Goal: Leave review/rating

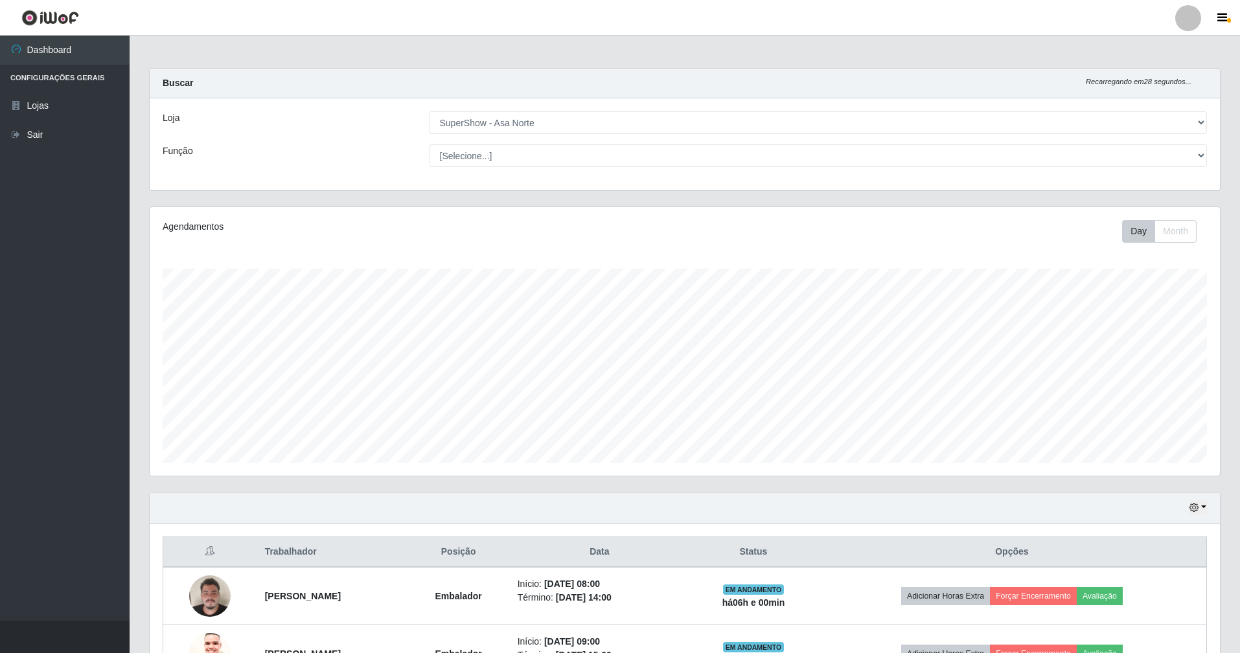
select select "71"
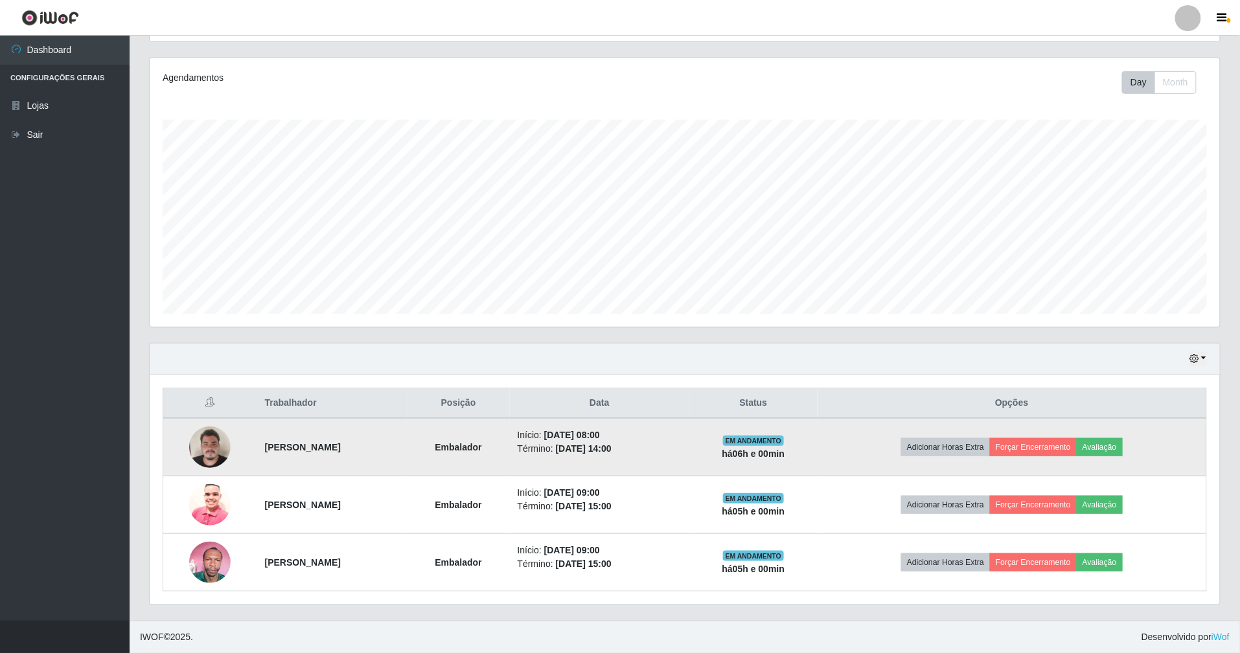
scroll to position [269, 1070]
click at [1122, 443] on button "Avaliação" at bounding box center [1099, 447] width 46 height 18
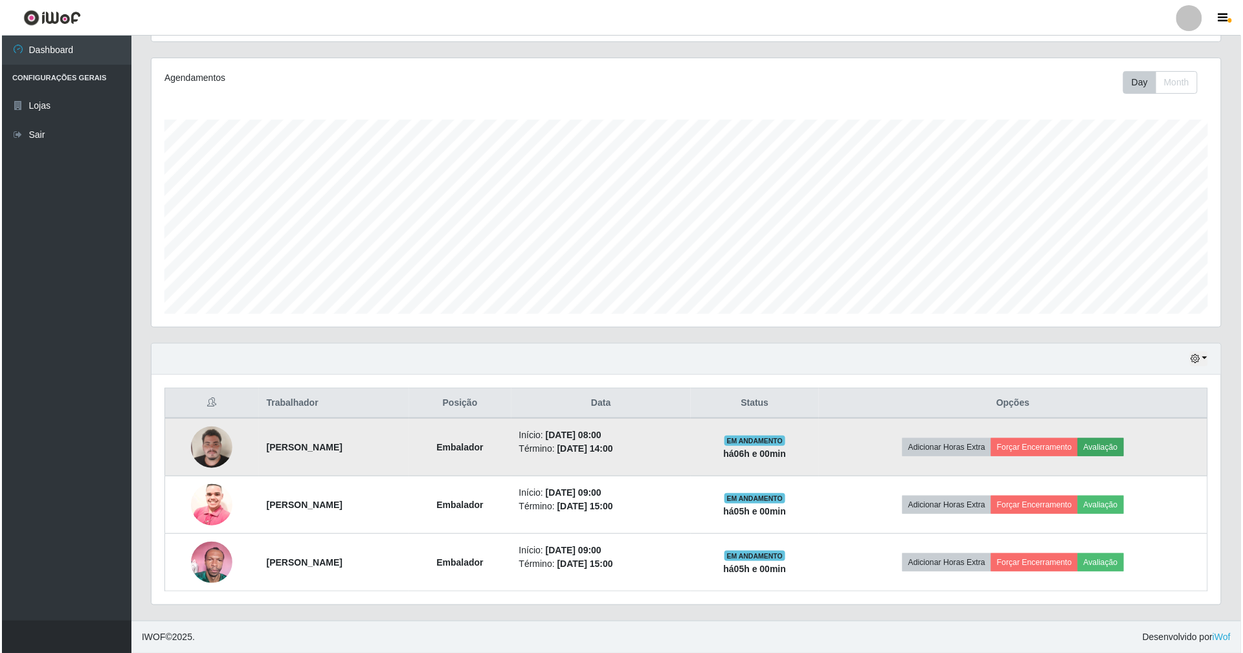
scroll to position [269, 1058]
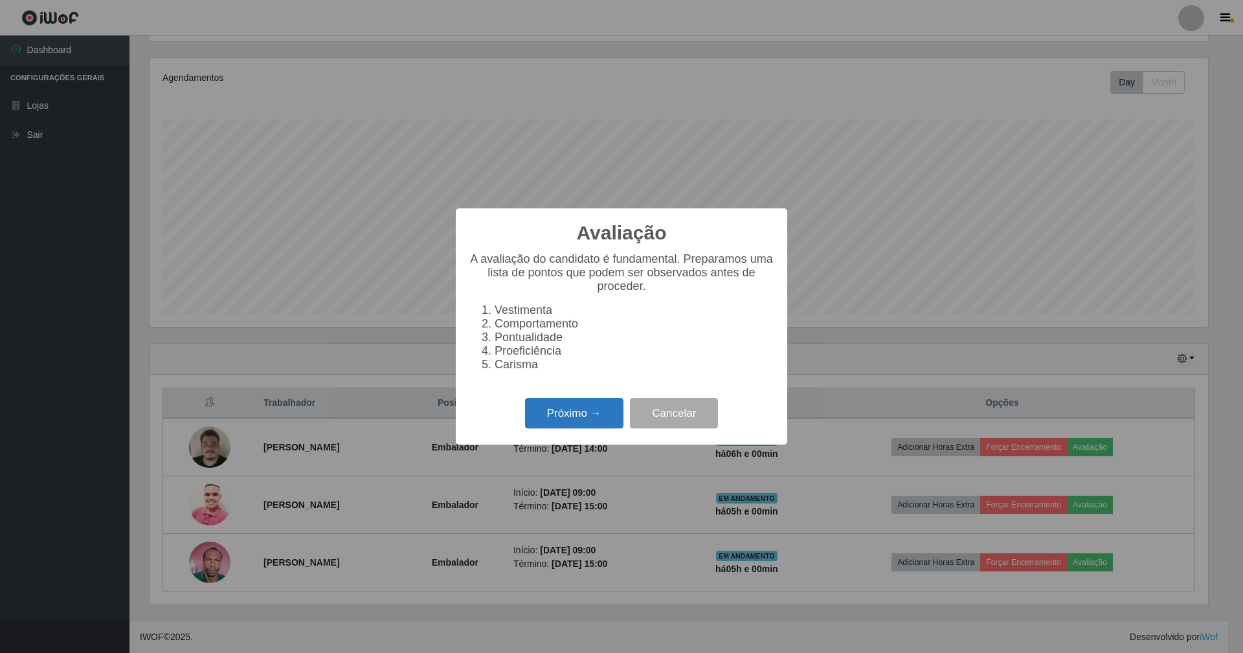
click at [605, 425] on button "Próximo →" at bounding box center [574, 413] width 98 height 30
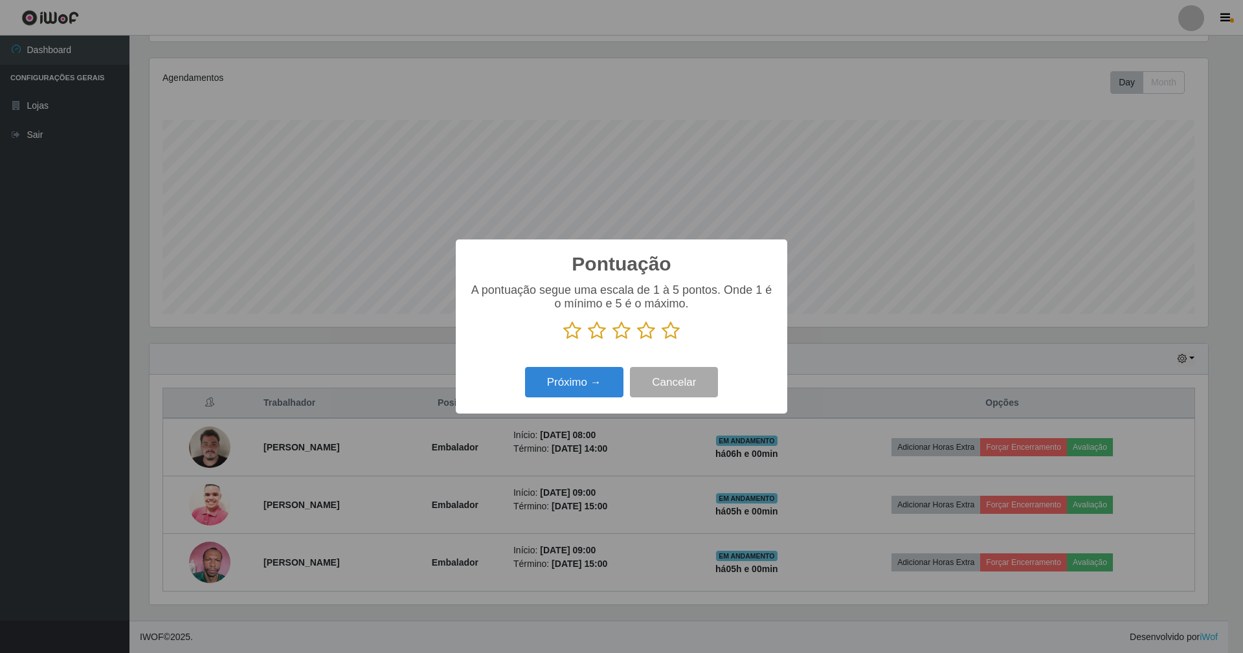
scroll to position [647359, 646570]
click at [675, 324] on icon at bounding box center [671, 330] width 18 height 19
click at [662, 341] on input "radio" at bounding box center [662, 341] width 0 height 0
click at [596, 376] on button "Próximo →" at bounding box center [574, 382] width 98 height 30
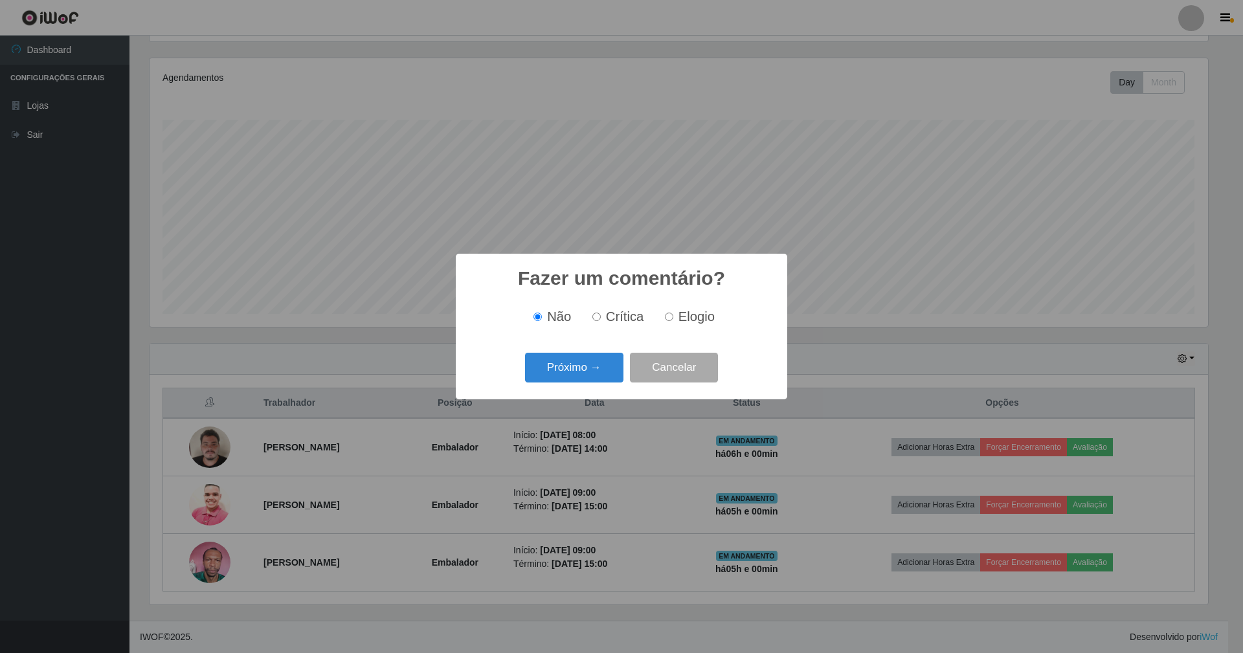
click at [668, 313] on input "Elogio" at bounding box center [669, 317] width 8 height 8
radio input "true"
click at [583, 363] on button "Próximo →" at bounding box center [574, 368] width 98 height 30
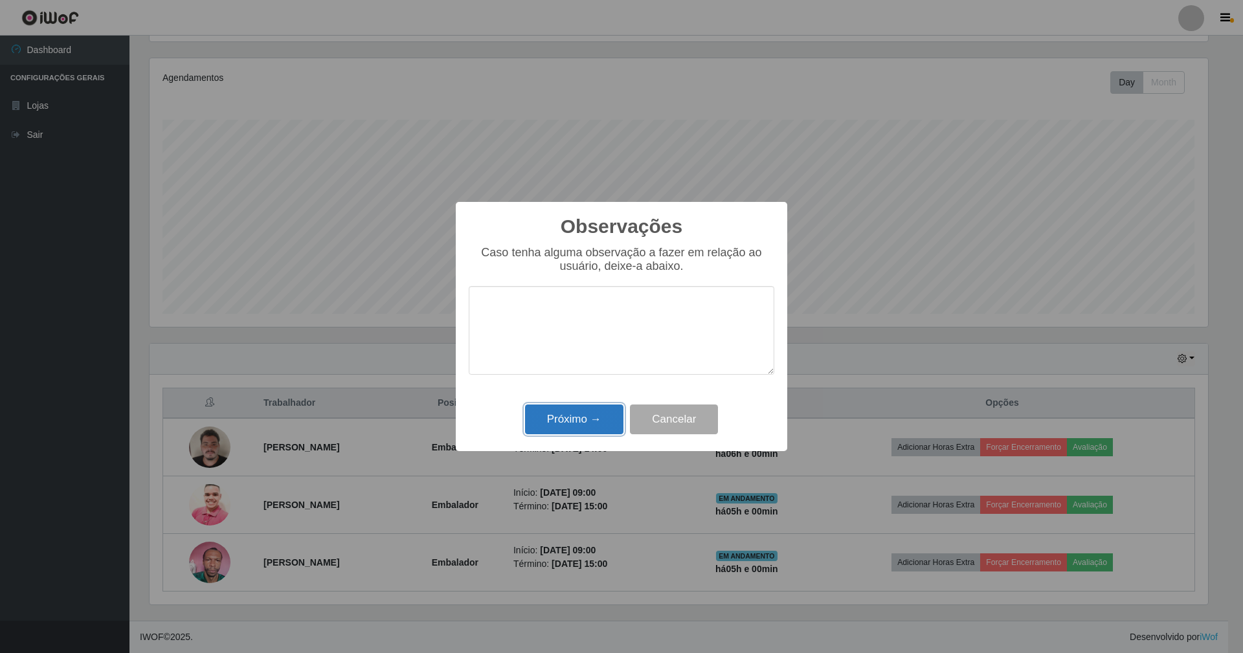
click at [568, 421] on button "Próximo →" at bounding box center [574, 420] width 98 height 30
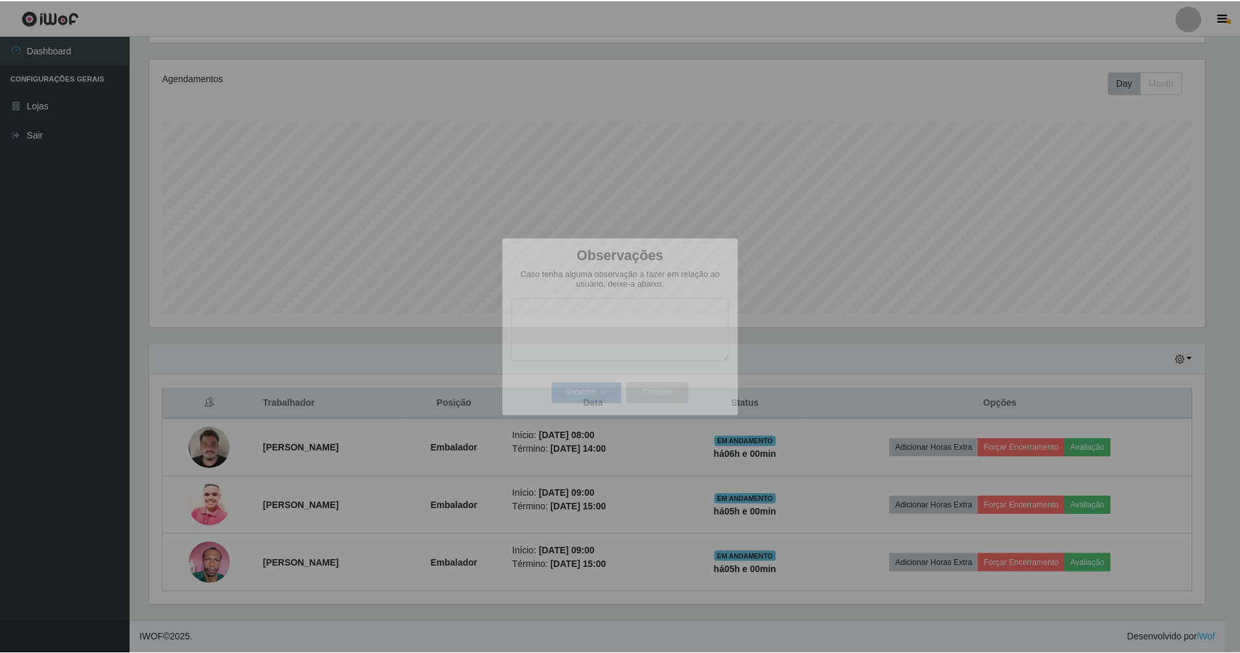
scroll to position [269, 1070]
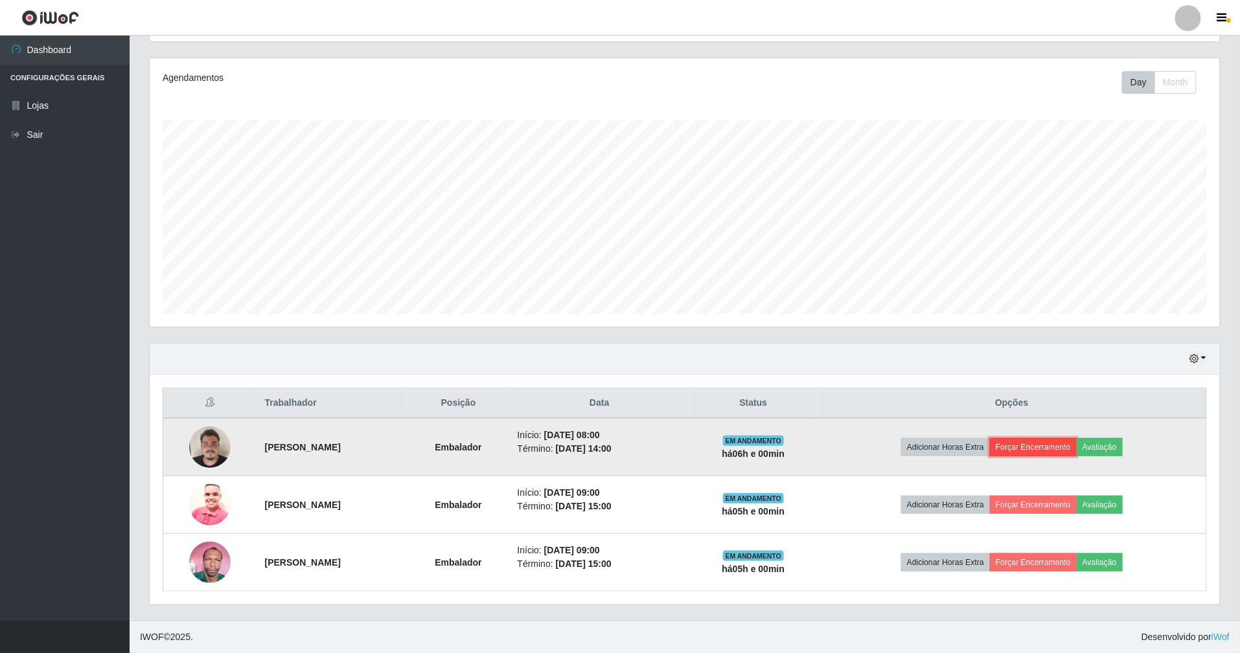
click at [1076, 444] on button "Forçar Encerramento" at bounding box center [1033, 447] width 87 height 18
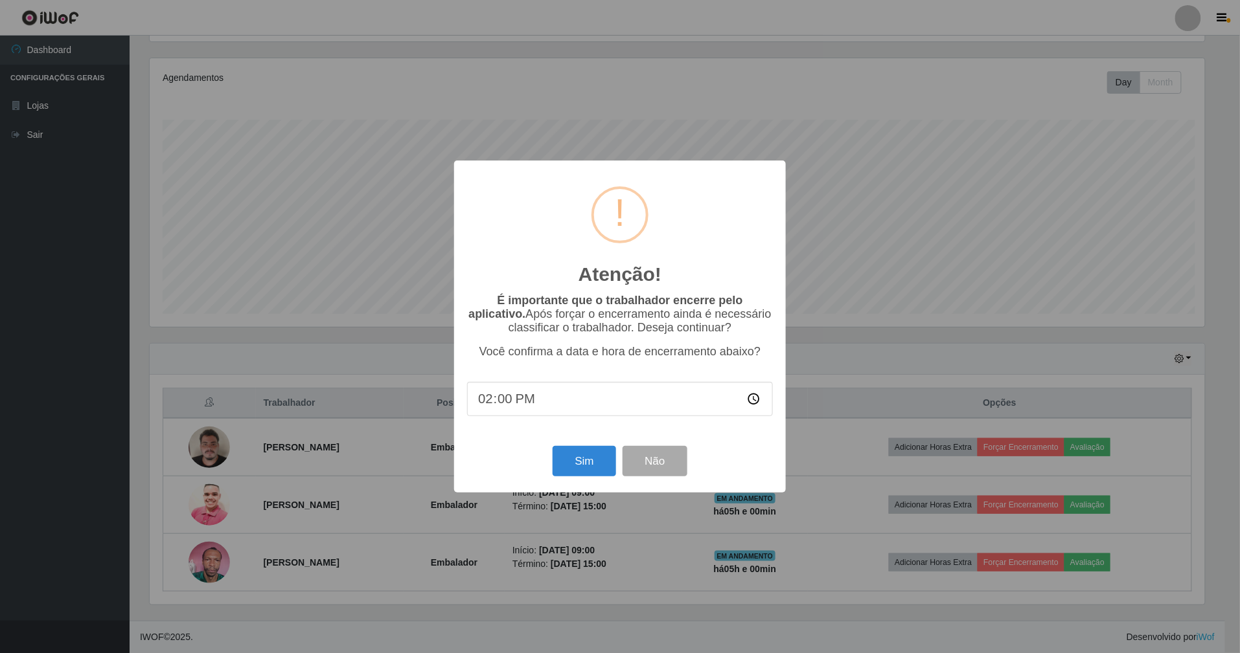
scroll to position [269, 1058]
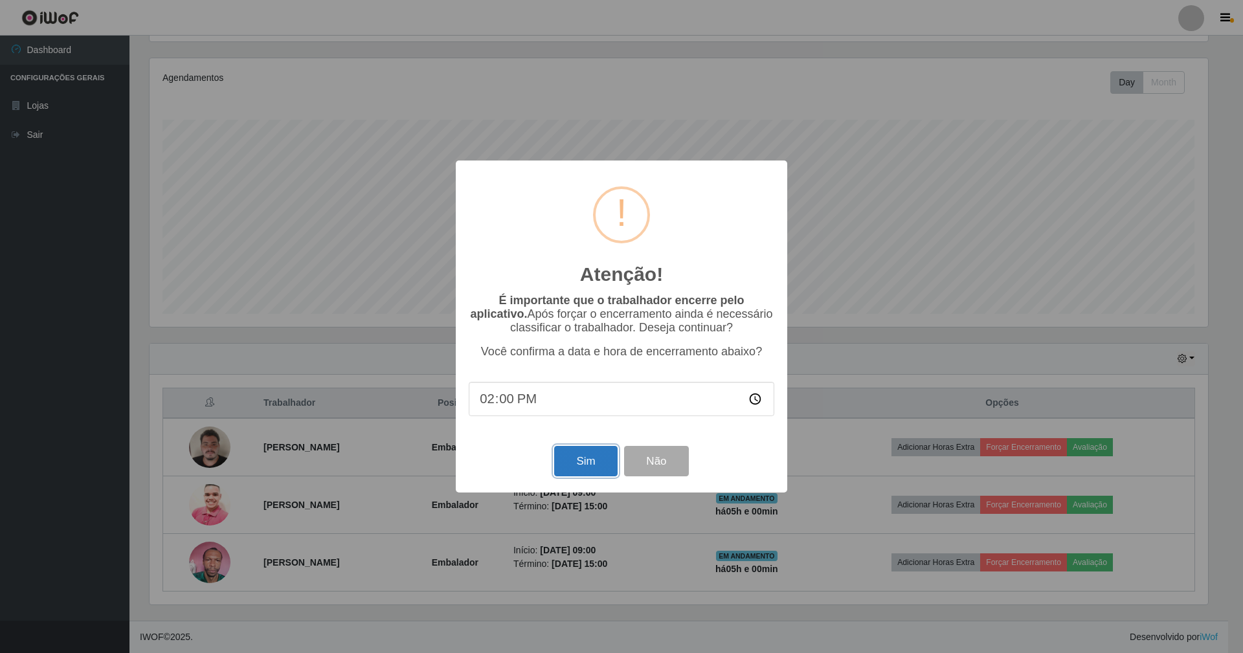
click at [610, 471] on button "Sim" at bounding box center [585, 461] width 63 height 30
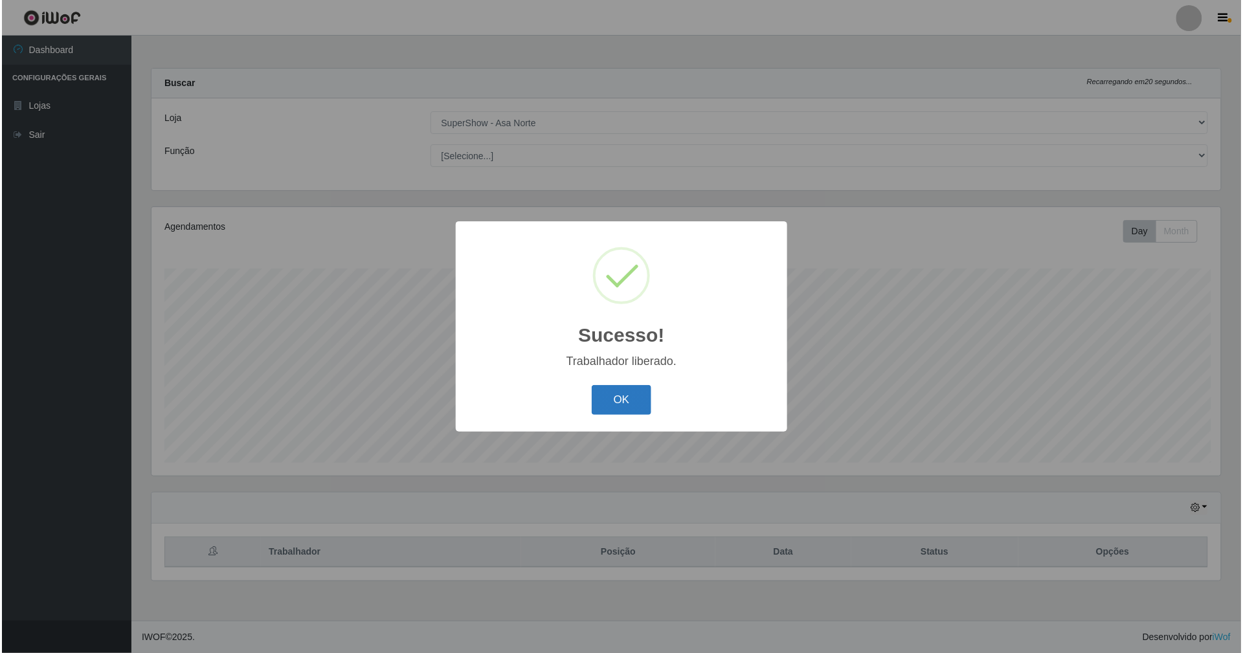
scroll to position [0, 0]
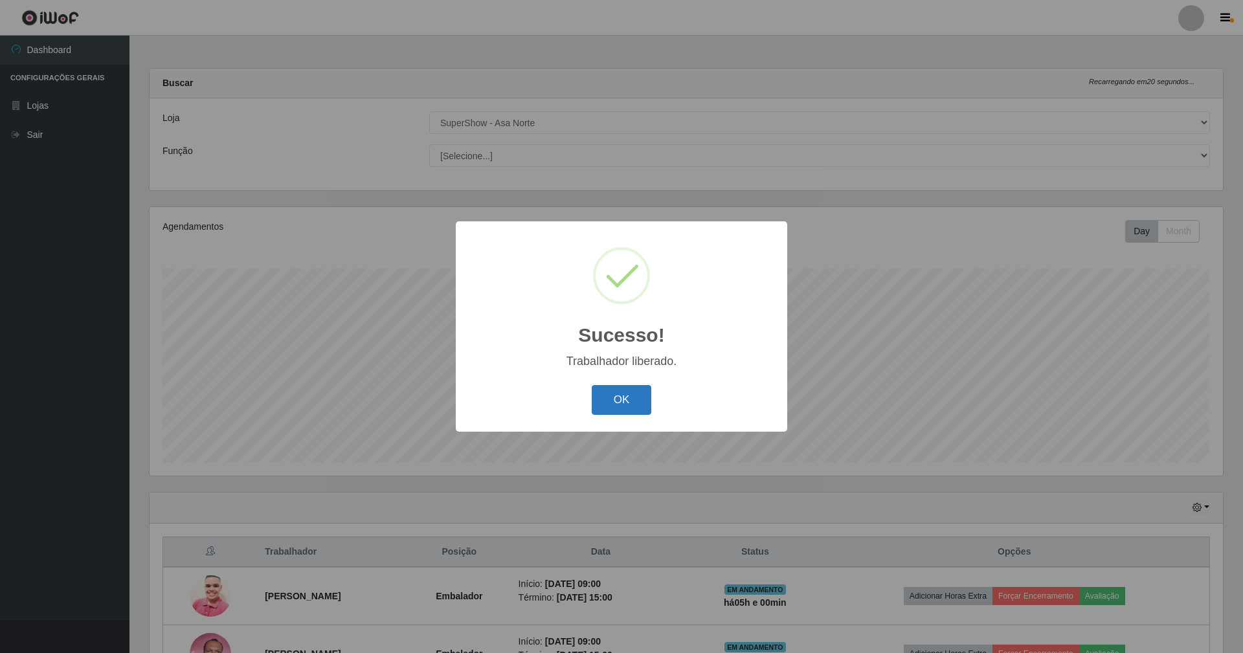
click at [645, 402] on button "OK" at bounding box center [622, 400] width 60 height 30
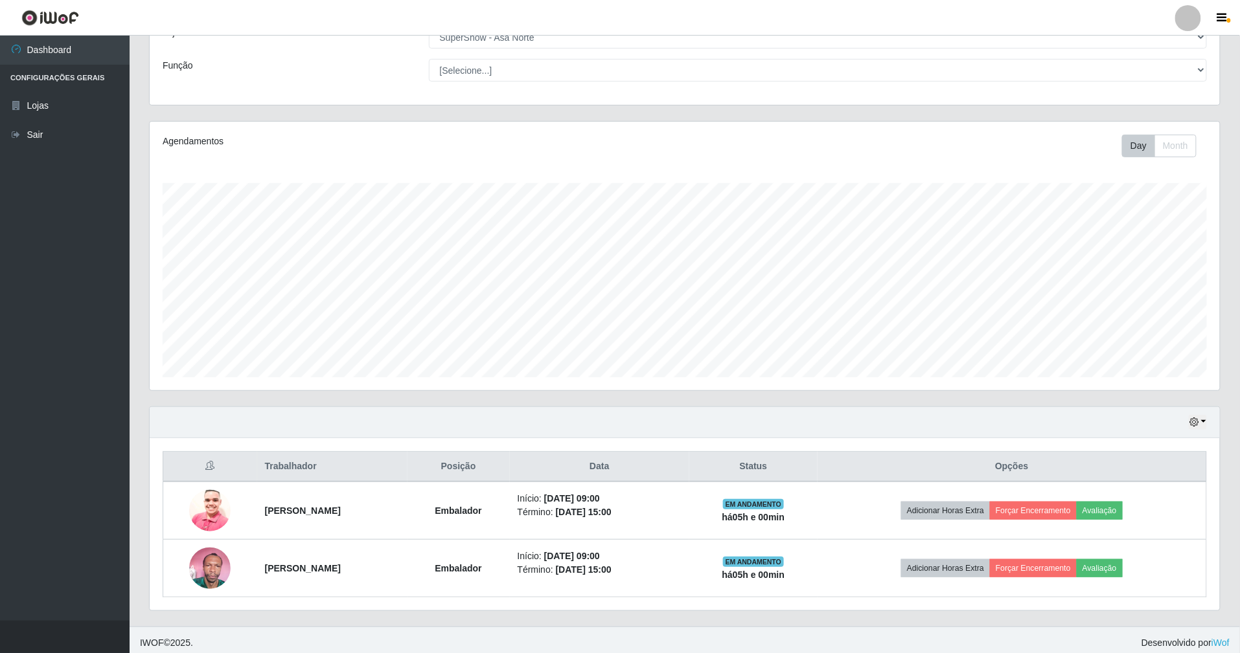
scroll to position [86, 0]
